Goal: Navigation & Orientation: Find specific page/section

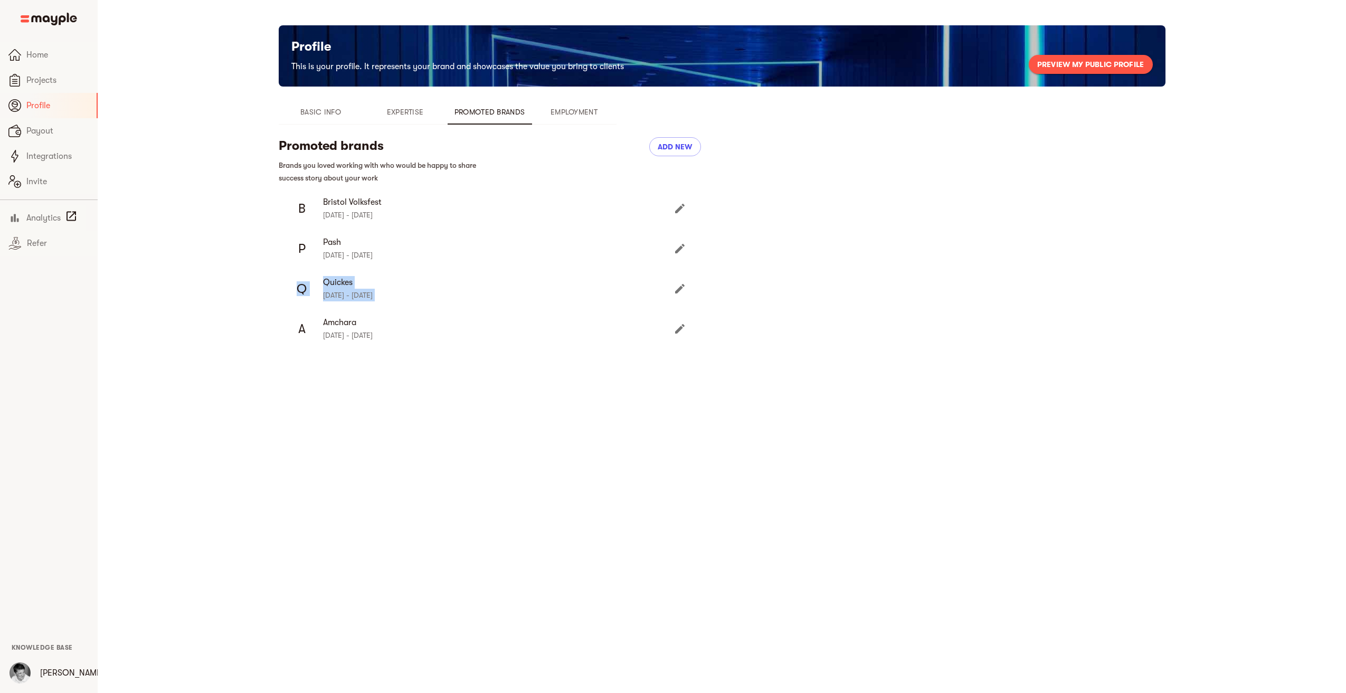
drag, startPoint x: 221, startPoint y: 313, endPoint x: 208, endPoint y: 254, distance: 59.8
click at [221, 298] on div "Profile This is your profile. It represents your brand and showcases the value …" at bounding box center [721, 197] width 1013 height 345
click at [31, 80] on span "Projects" at bounding box center [57, 80] width 63 height 13
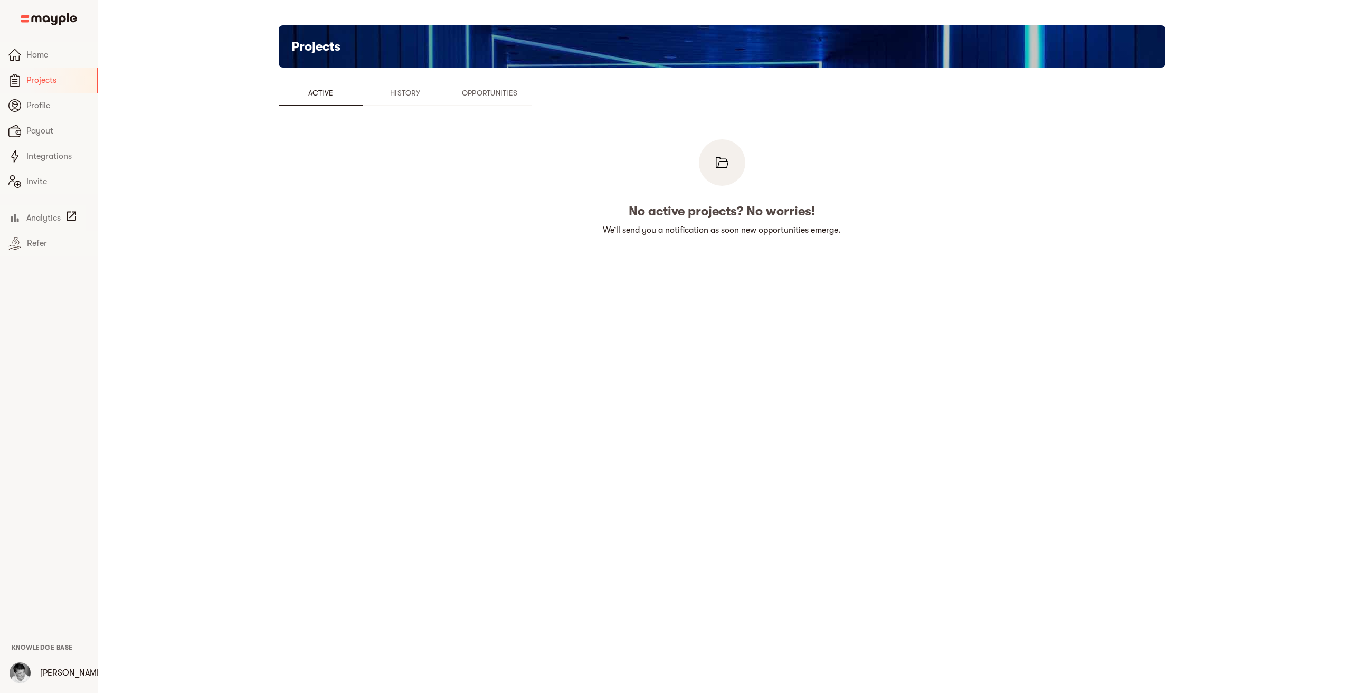
click at [523, 90] on span "Opportunities" at bounding box center [490, 93] width 72 height 13
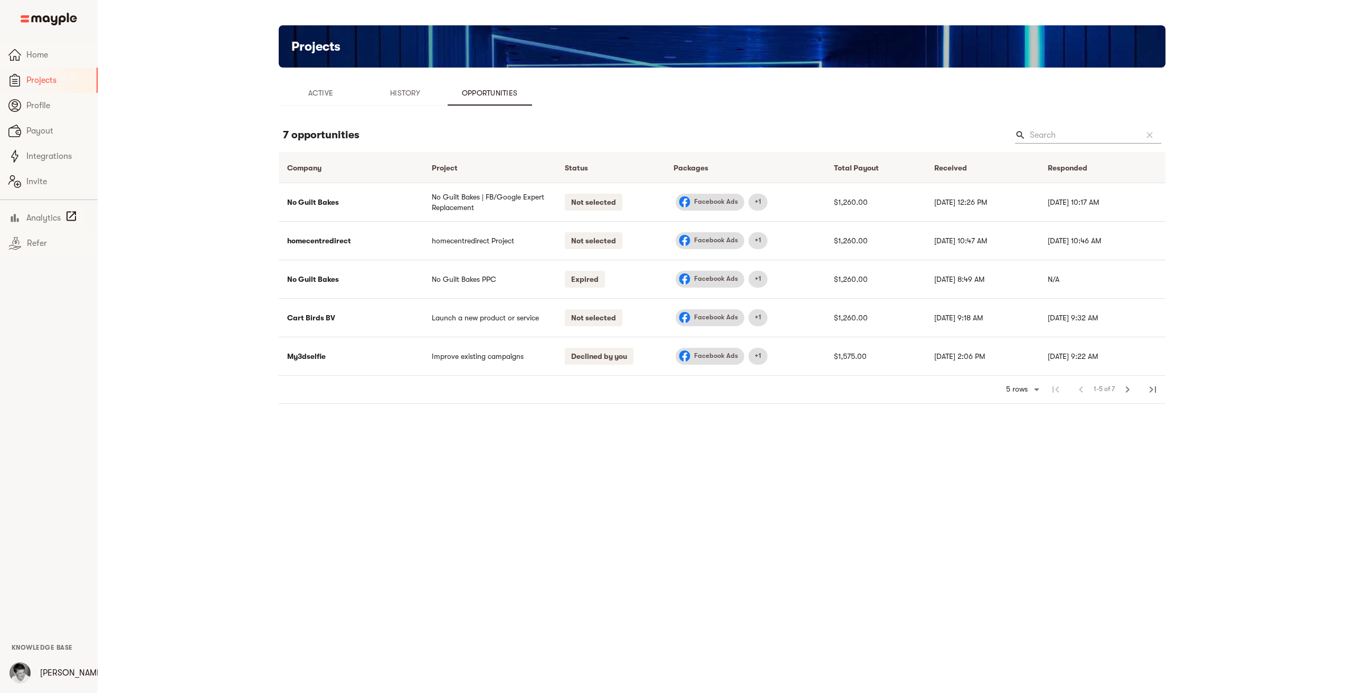
click at [801, 487] on main "Projects Active History Opportunities 7 opportunities search clear Company arro…" at bounding box center [722, 346] width 1248 height 693
click at [1136, 388] on button "chevron_right" at bounding box center [1127, 389] width 25 height 25
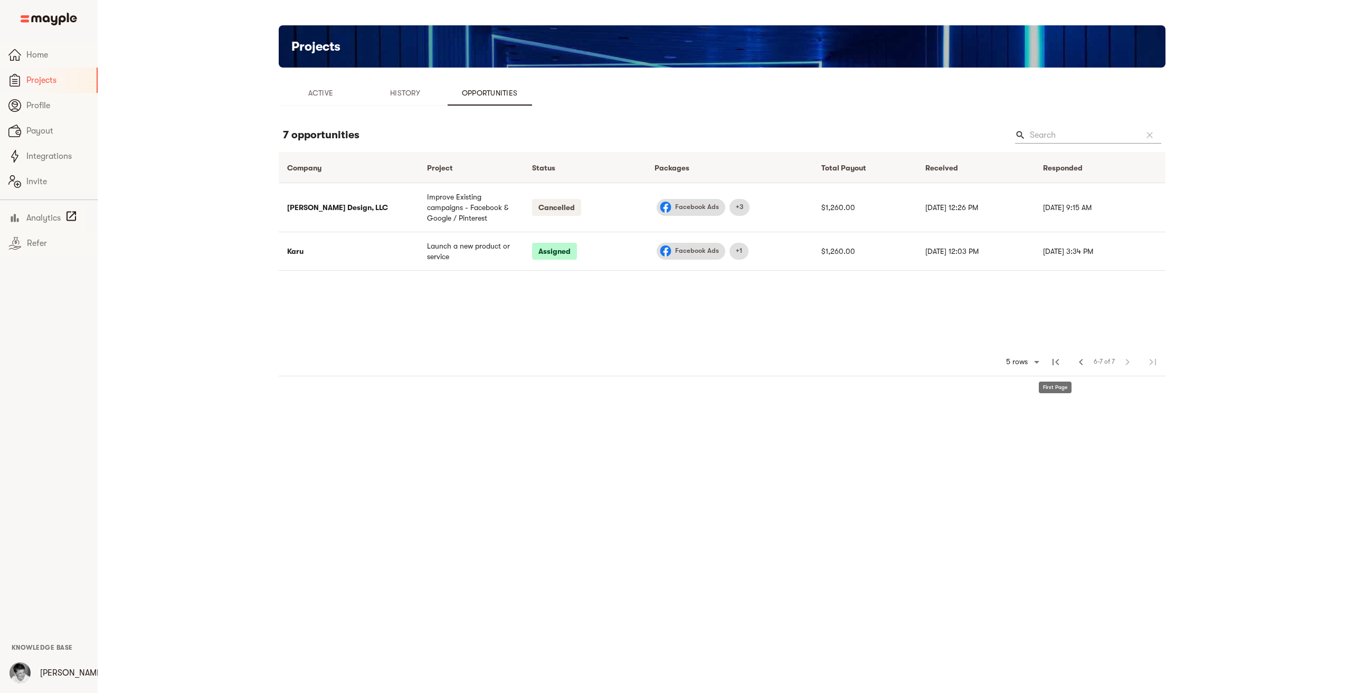
click at [1056, 359] on span "first_page" at bounding box center [1055, 362] width 13 height 13
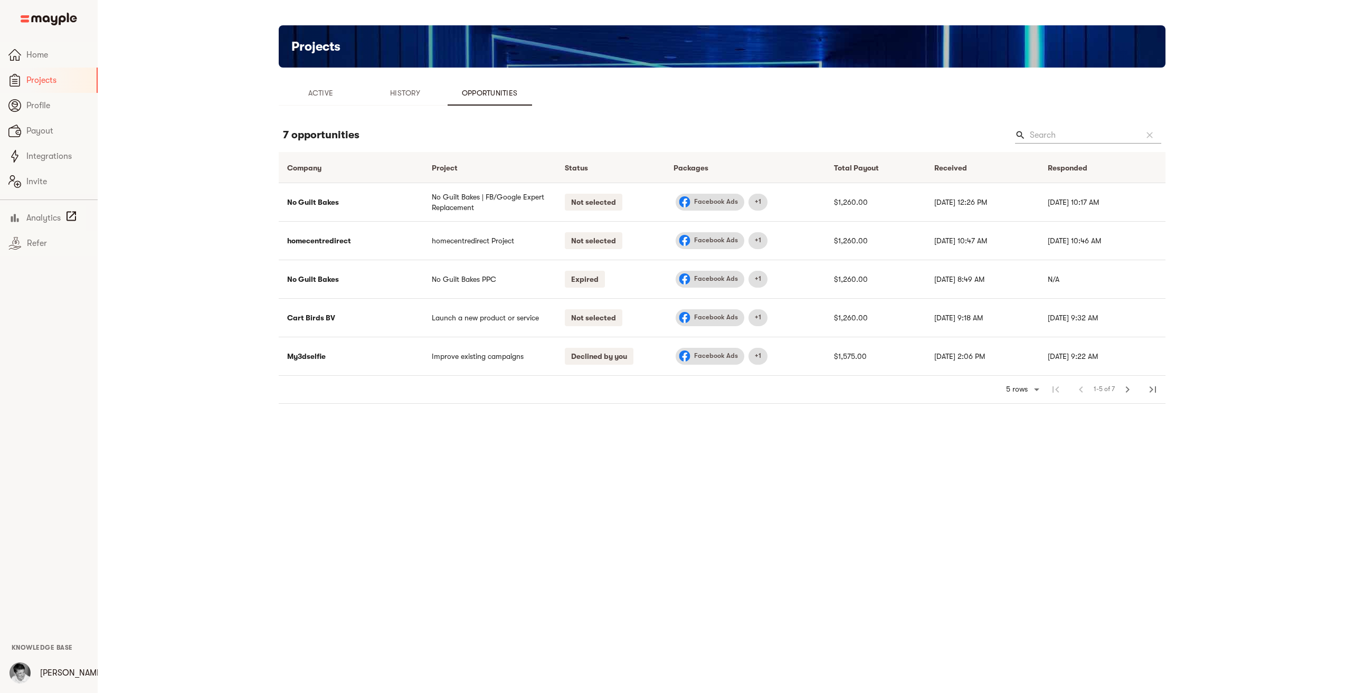
drag, startPoint x: 731, startPoint y: 442, endPoint x: 721, endPoint y: 442, distance: 10.0
click at [731, 442] on main "Projects Active History Opportunities 7 opportunities search clear Company arro…" at bounding box center [722, 346] width 1248 height 693
